Goal: Task Accomplishment & Management: Complete application form

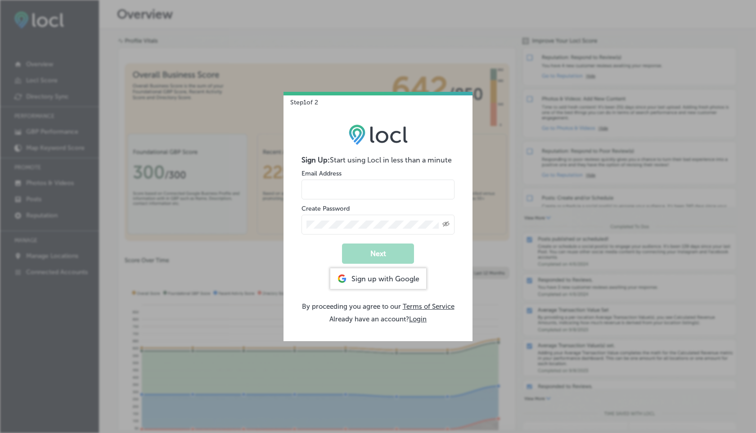
type input "nimra+test3@esketchers.com"
click at [374, 280] on div "Sign up with Google" at bounding box center [378, 278] width 96 height 21
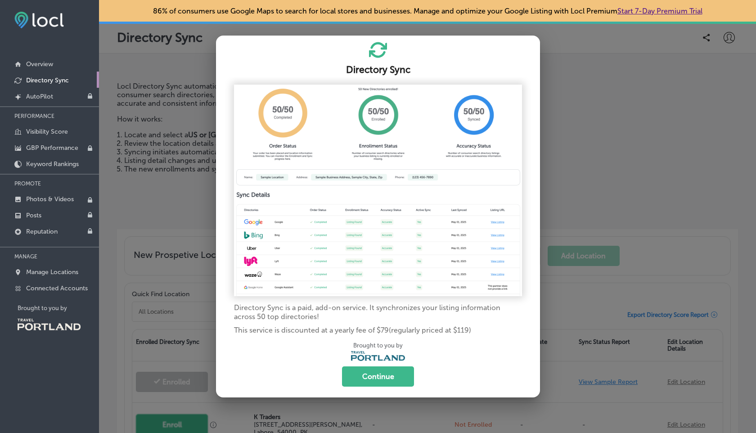
click at [178, 176] on div at bounding box center [378, 216] width 756 height 433
click at [190, 216] on div at bounding box center [378, 216] width 756 height 433
click at [195, 194] on div at bounding box center [378, 216] width 756 height 433
click at [277, 69] on h2 "Directory Sync" at bounding box center [378, 69] width 302 height 11
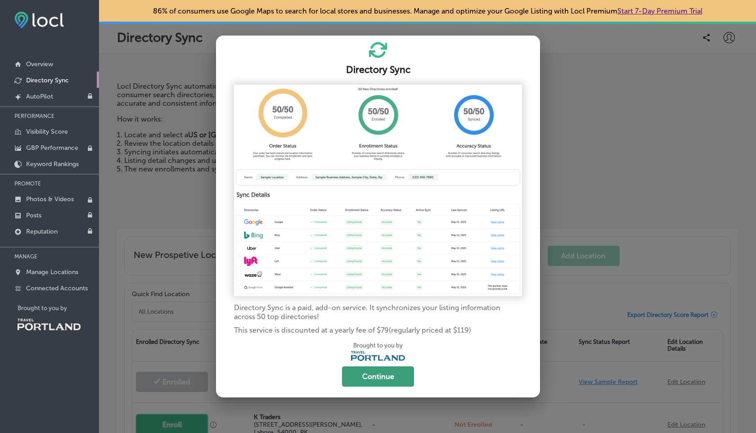
click at [380, 376] on button "Continue" at bounding box center [378, 376] width 72 height 20
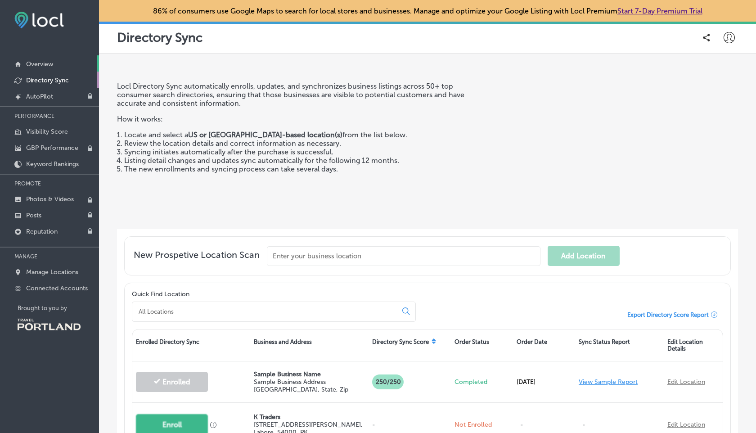
click at [52, 65] on p "Overview" at bounding box center [39, 64] width 27 height 8
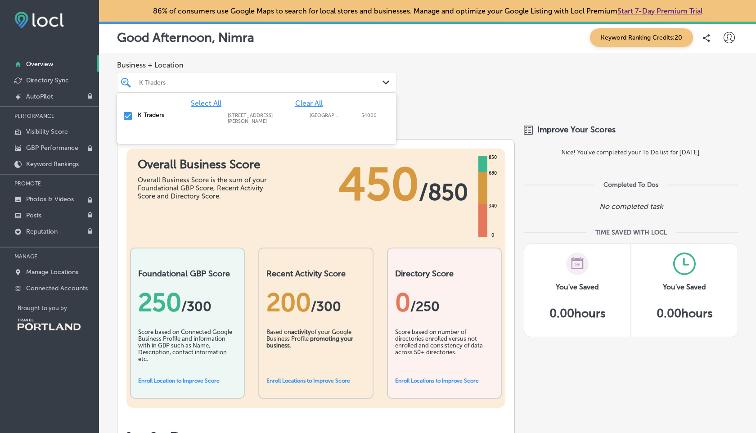
click at [371, 85] on div "K Traders" at bounding box center [261, 82] width 244 height 8
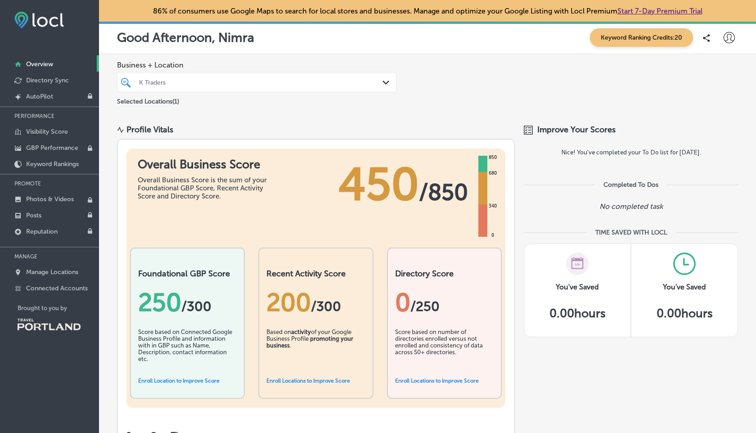
click at [372, 85] on div "K Traders" at bounding box center [261, 82] width 244 height 8
